Goal: Information Seeking & Learning: Learn about a topic

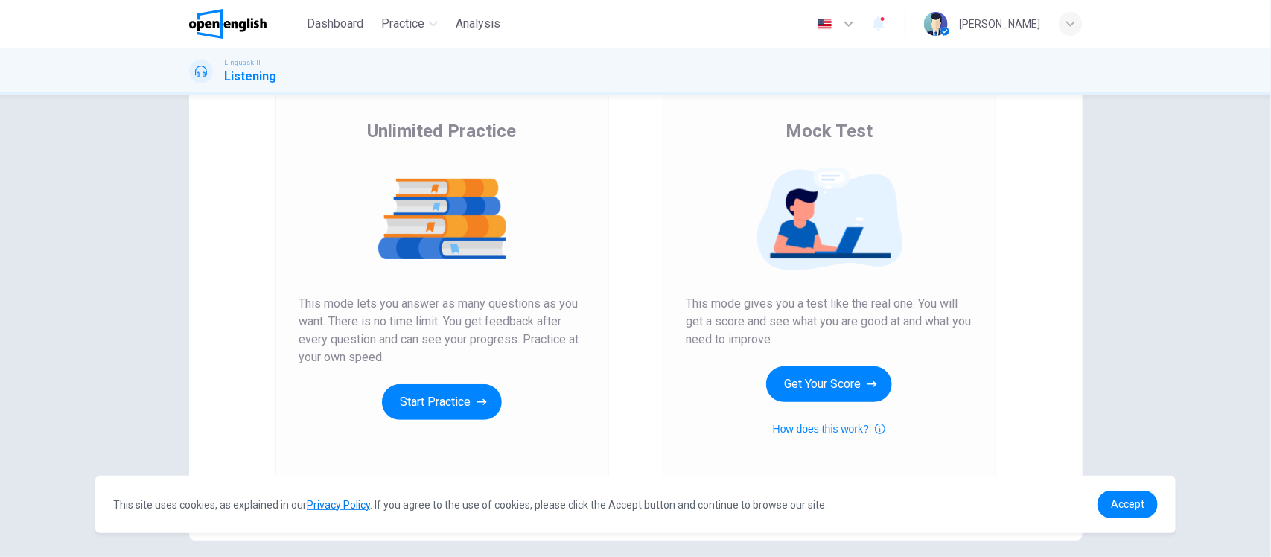
scroll to position [150, 0]
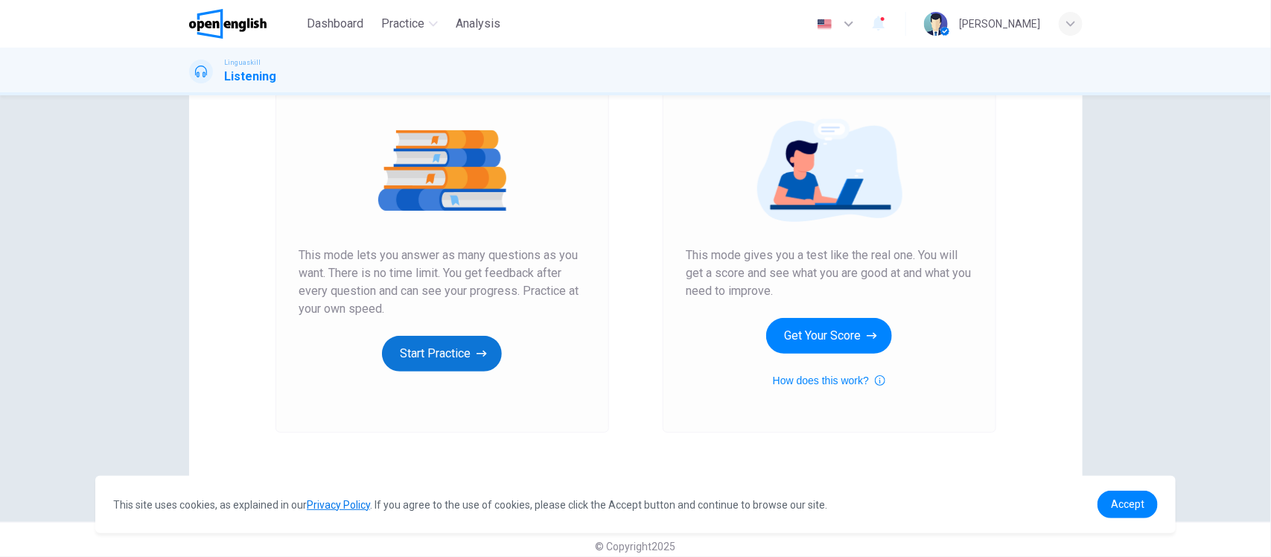
click at [451, 345] on button "Start Practice" at bounding box center [442, 354] width 120 height 36
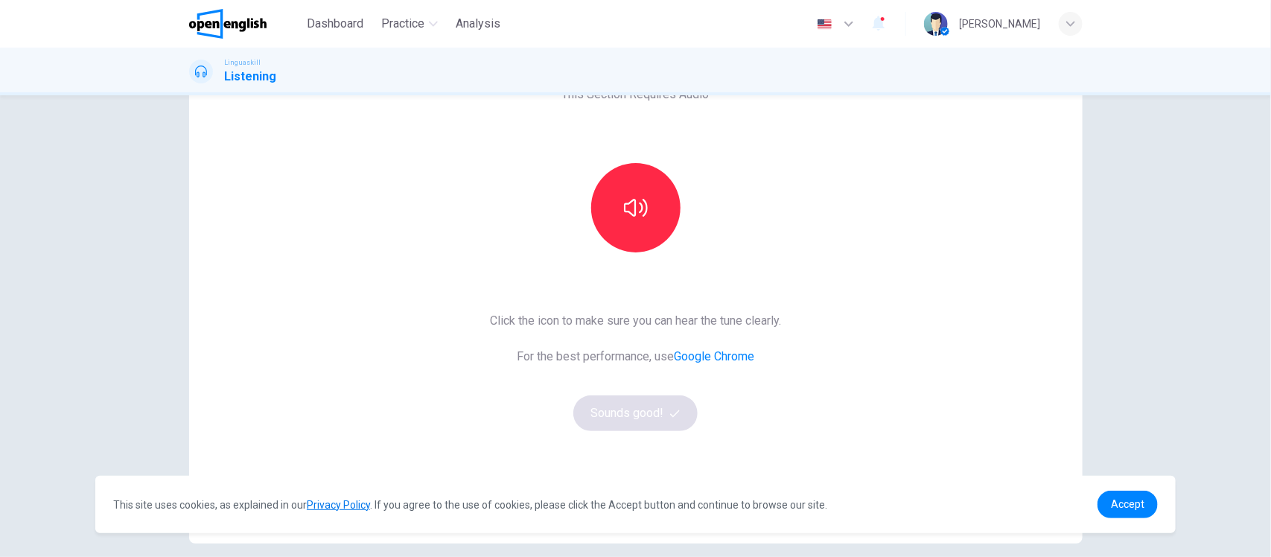
scroll to position [101, 0]
click at [639, 222] on button "button" at bounding box center [635, 206] width 89 height 89
click at [633, 403] on button "Sounds good!" at bounding box center [635, 412] width 125 height 36
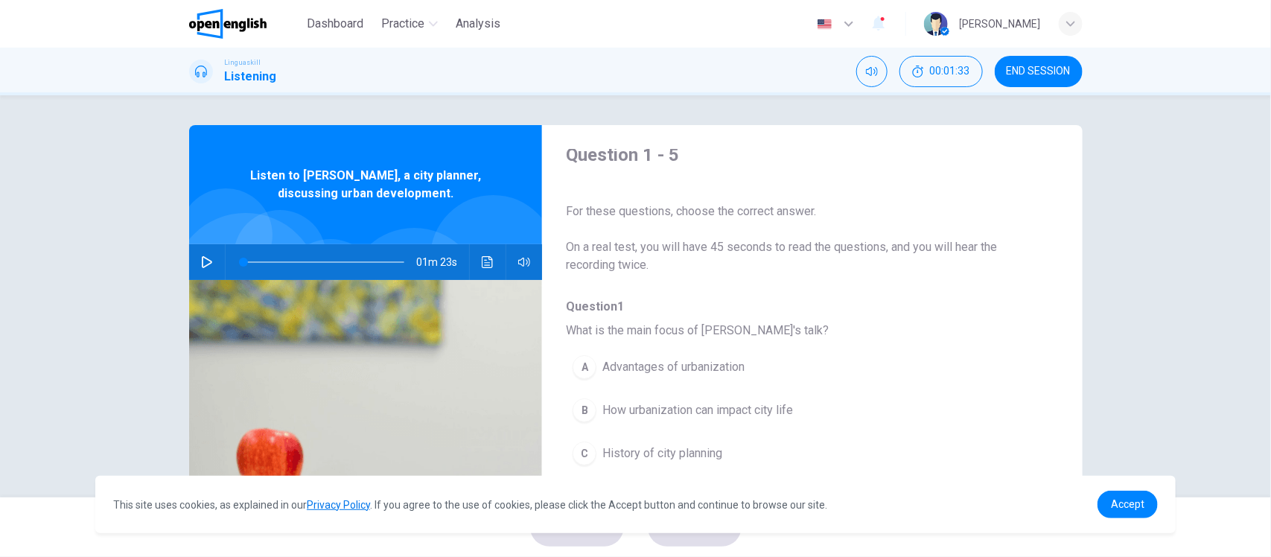
scroll to position [0, 0]
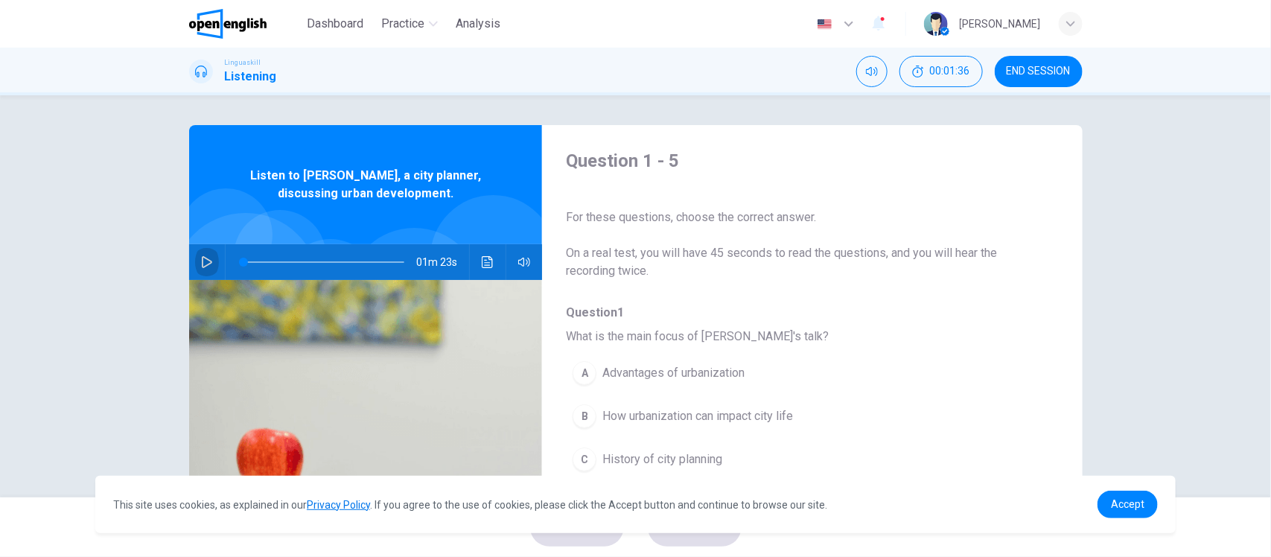
click at [202, 258] on icon "button" at bounding box center [207, 262] width 10 height 12
drag, startPoint x: 263, startPoint y: 261, endPoint x: 218, endPoint y: 261, distance: 44.7
click at [218, 261] on div "01m 23s" at bounding box center [366, 262] width 354 height 36
click at [202, 261] on icon "button" at bounding box center [207, 262] width 10 height 12
click at [203, 262] on icon "button" at bounding box center [207, 262] width 12 height 12
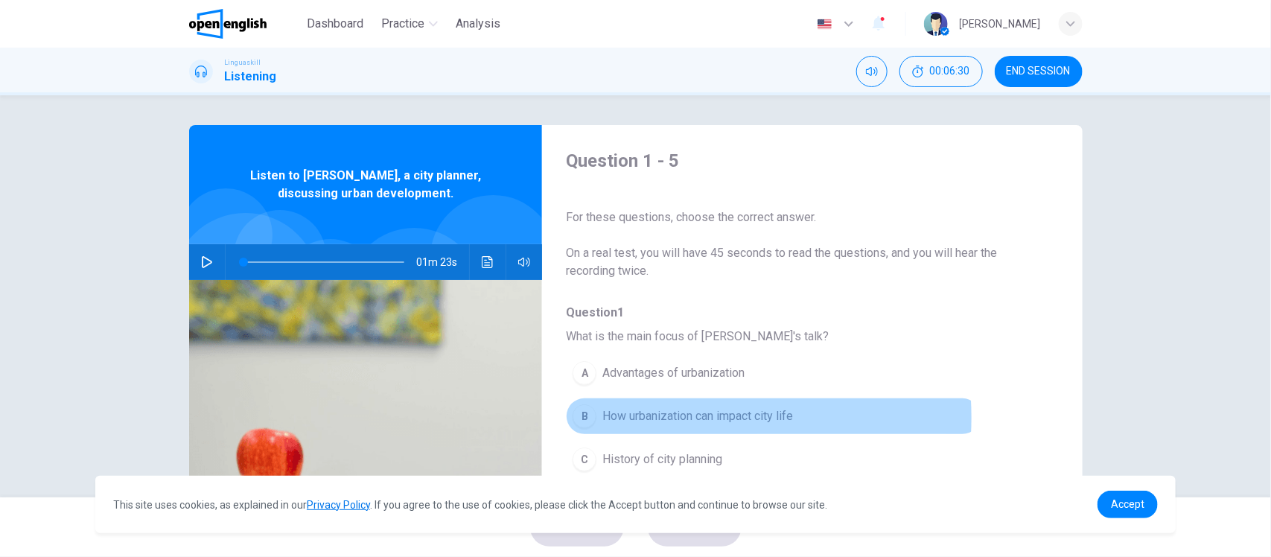
click at [641, 419] on span "How urbanization can impact city life" at bounding box center [697, 416] width 191 height 18
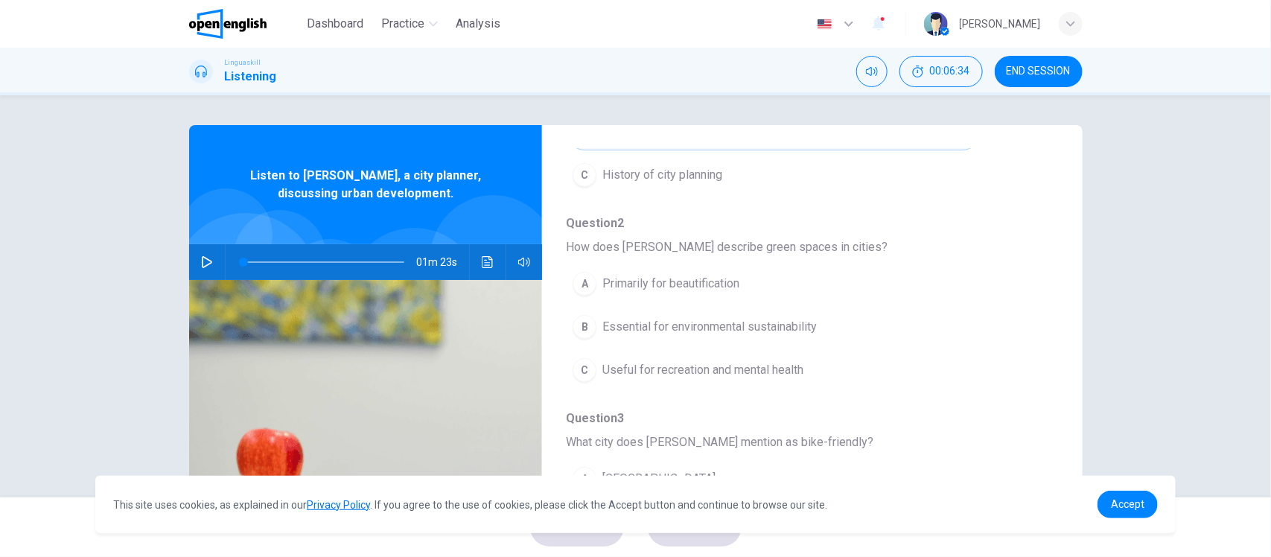
scroll to position [292, 0]
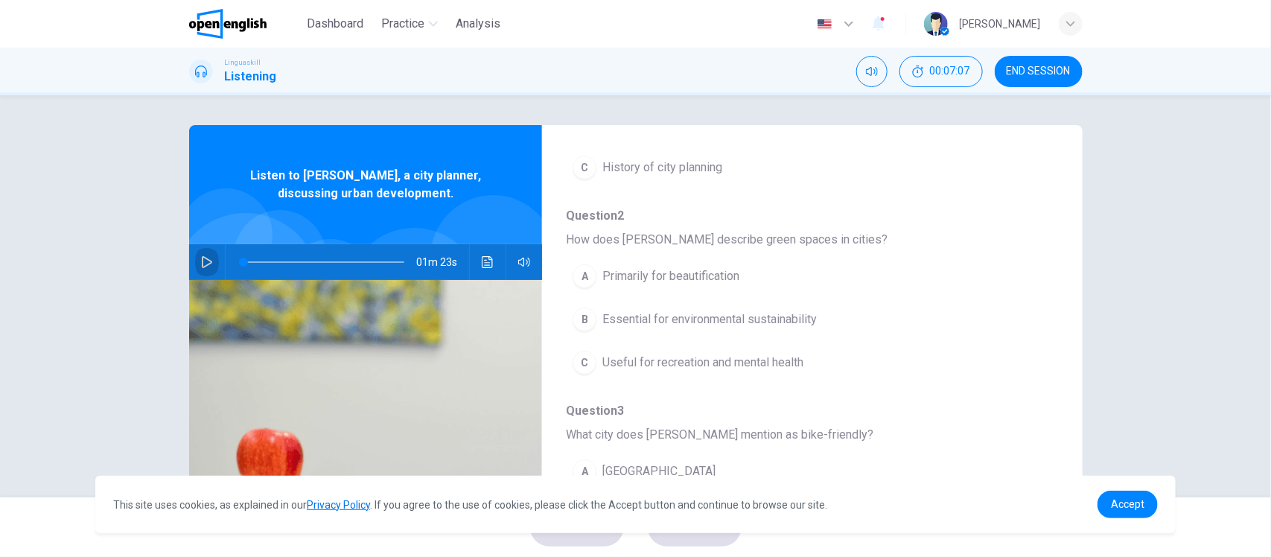
click at [201, 264] on icon "button" at bounding box center [207, 262] width 12 height 12
click at [207, 263] on icon "button" at bounding box center [207, 262] width 12 height 12
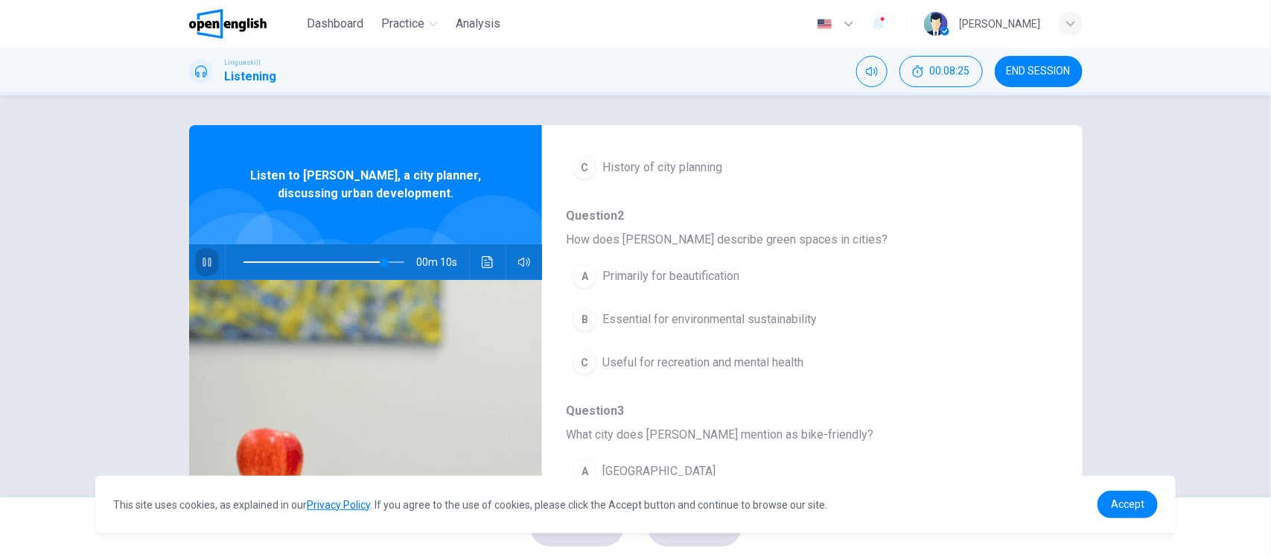
click at [206, 264] on icon "button" at bounding box center [207, 262] width 8 height 9
click at [206, 261] on icon "button" at bounding box center [207, 262] width 10 height 12
click at [201, 263] on icon "button" at bounding box center [207, 262] width 12 height 12
click at [203, 263] on icon "button" at bounding box center [207, 262] width 8 height 9
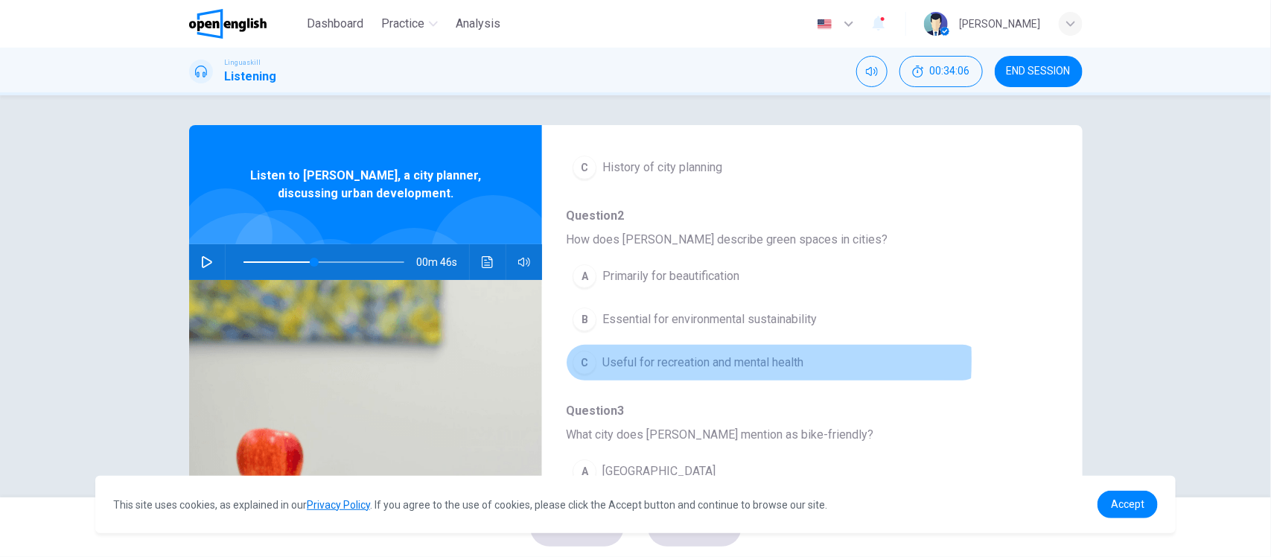
click at [597, 361] on button "C Useful for recreation and mental health" at bounding box center [773, 362] width 415 height 37
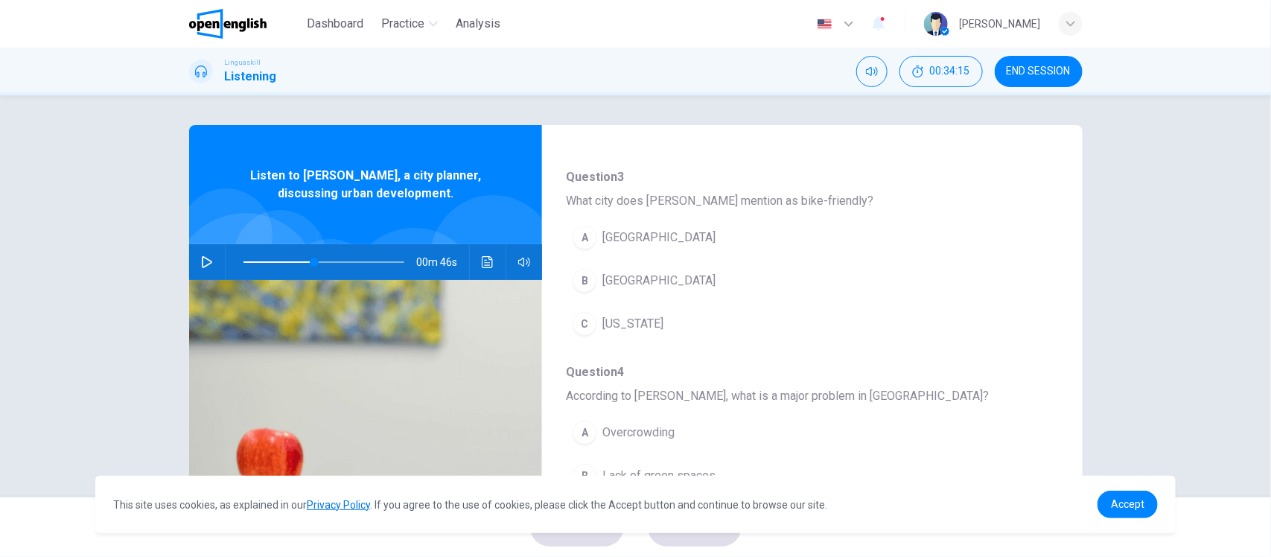
scroll to position [540, 0]
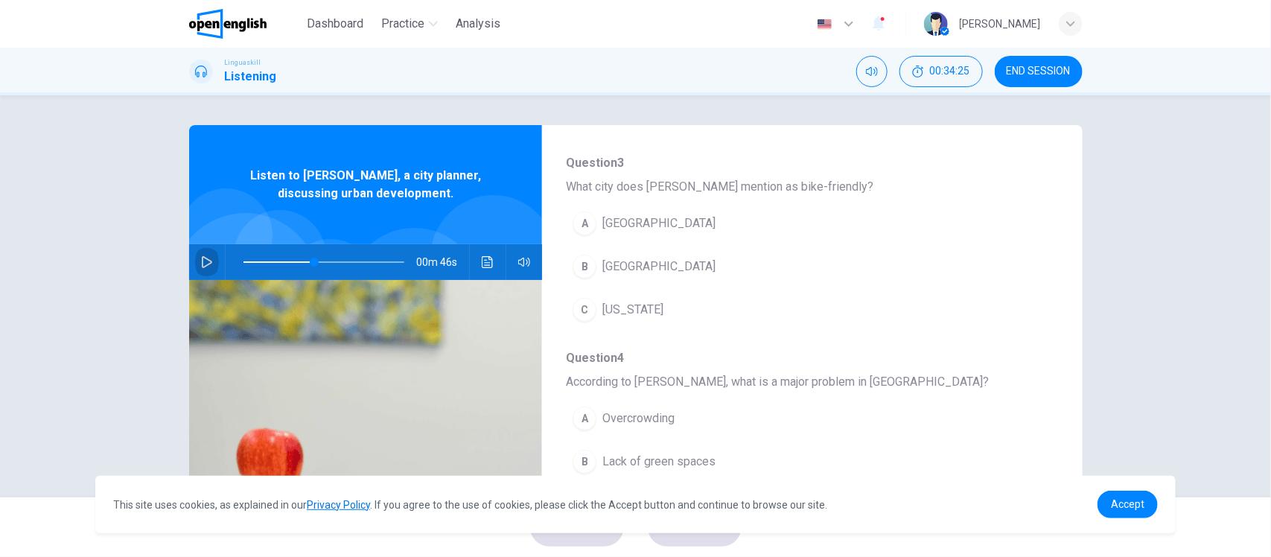
click at [201, 261] on icon "button" at bounding box center [207, 262] width 12 height 12
click at [337, 264] on span at bounding box center [325, 262] width 162 height 21
click at [619, 273] on span "[GEOGRAPHIC_DATA]" at bounding box center [658, 267] width 113 height 18
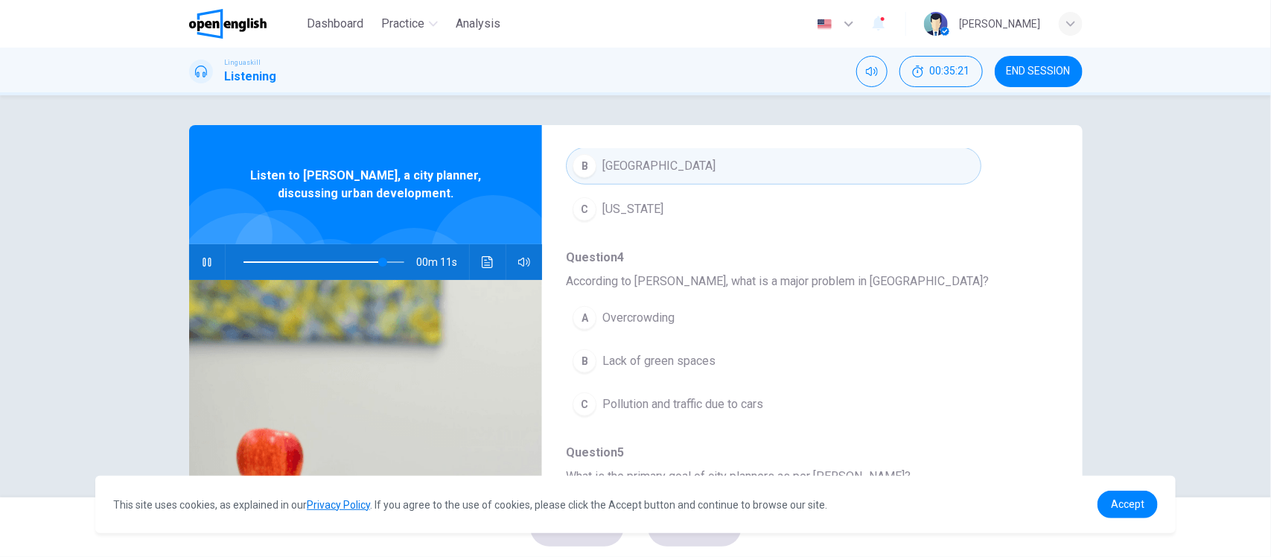
scroll to position [646, 0]
click at [206, 267] on icon "button" at bounding box center [207, 262] width 12 height 12
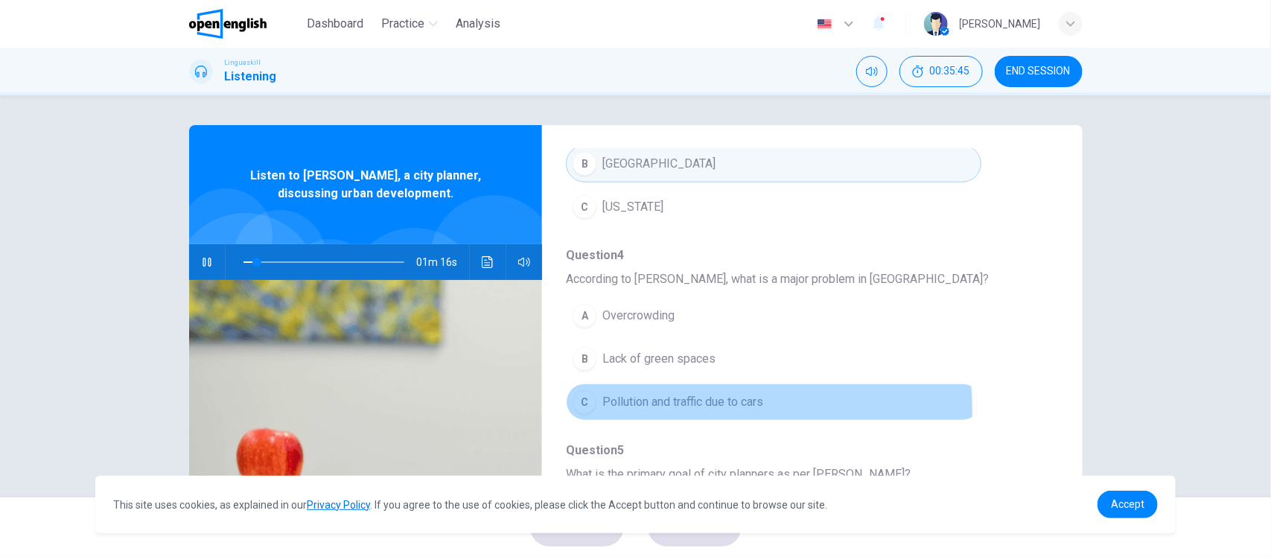
click at [652, 411] on button "C Pollution and traffic due to cars" at bounding box center [773, 402] width 415 height 37
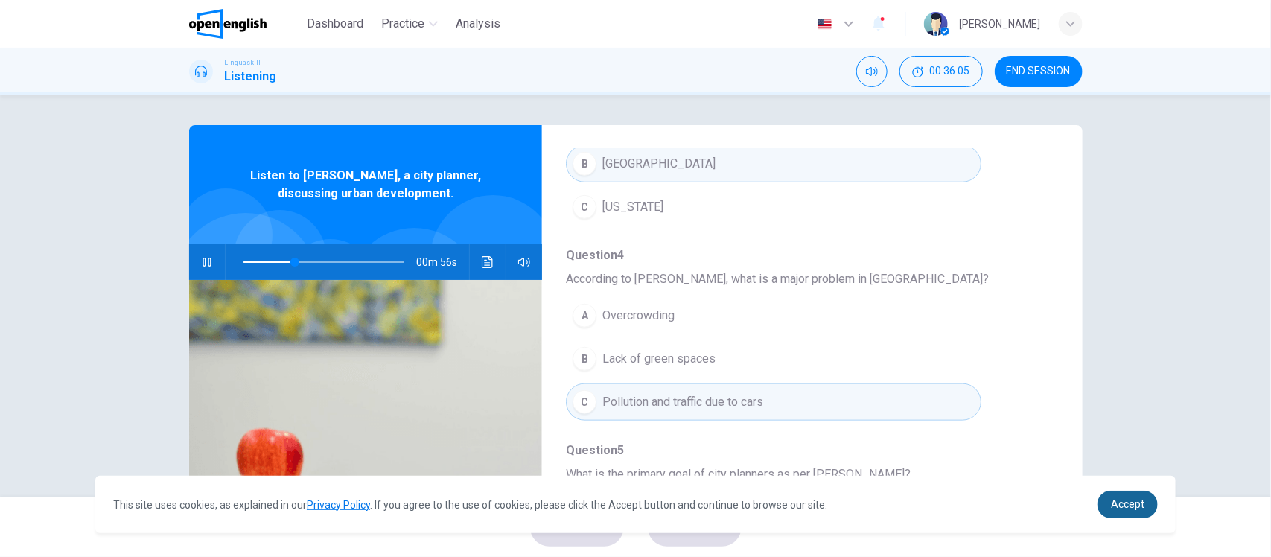
click at [1129, 505] on span "Accept" at bounding box center [1128, 504] width 34 height 12
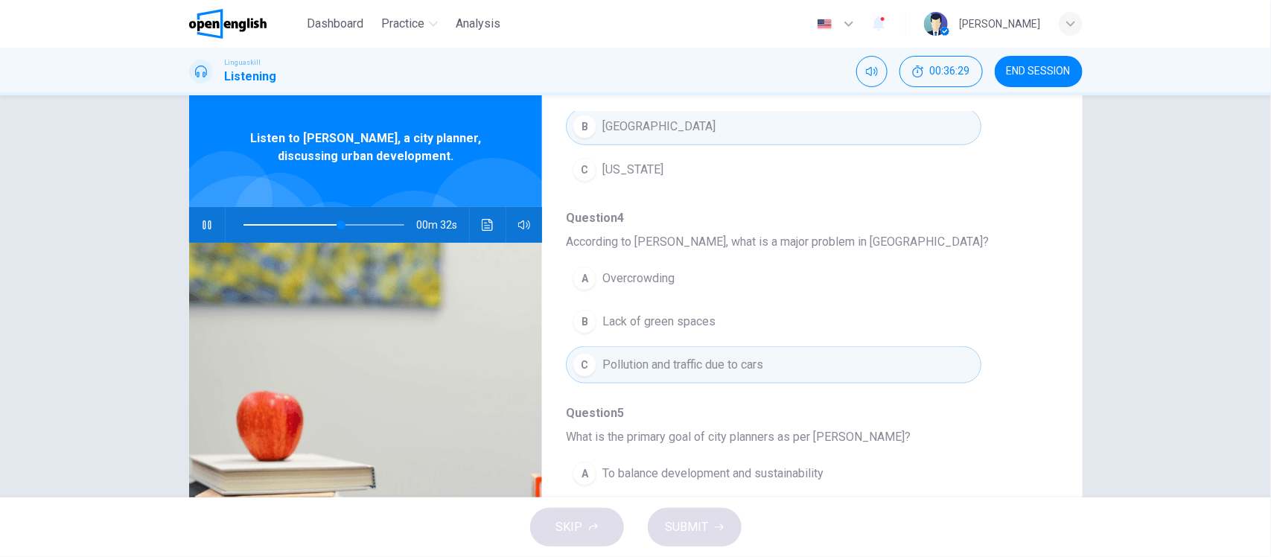
scroll to position [0, 0]
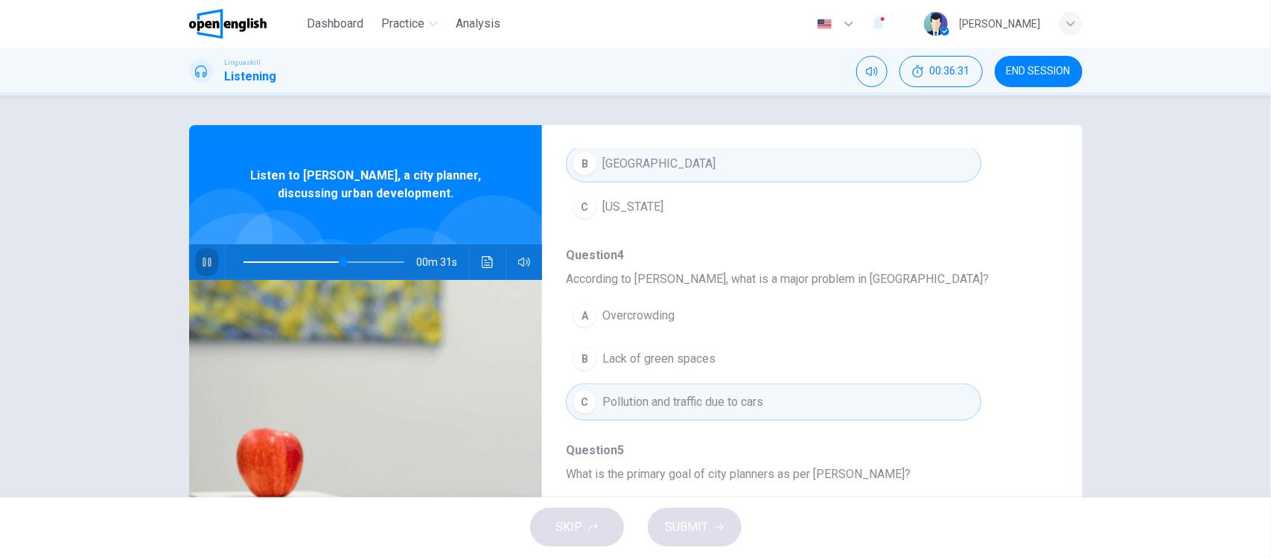
click at [201, 267] on icon "button" at bounding box center [207, 262] width 12 height 12
type input "**"
click at [1238, 536] on div "SKIP SUBMIT" at bounding box center [635, 527] width 1271 height 60
